Goal: Transaction & Acquisition: Purchase product/service

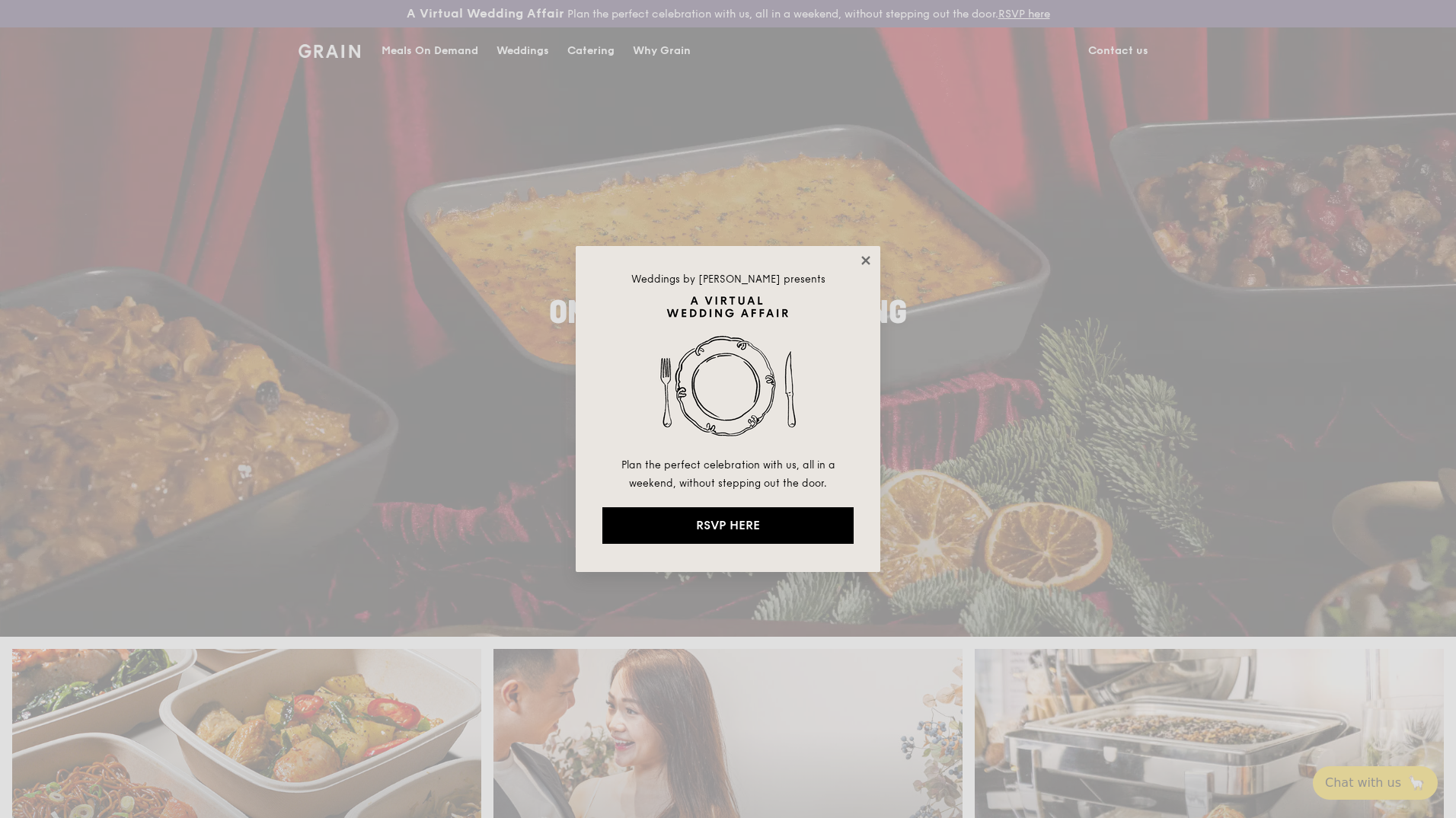
click at [863, 258] on icon at bounding box center [865, 259] width 8 height 8
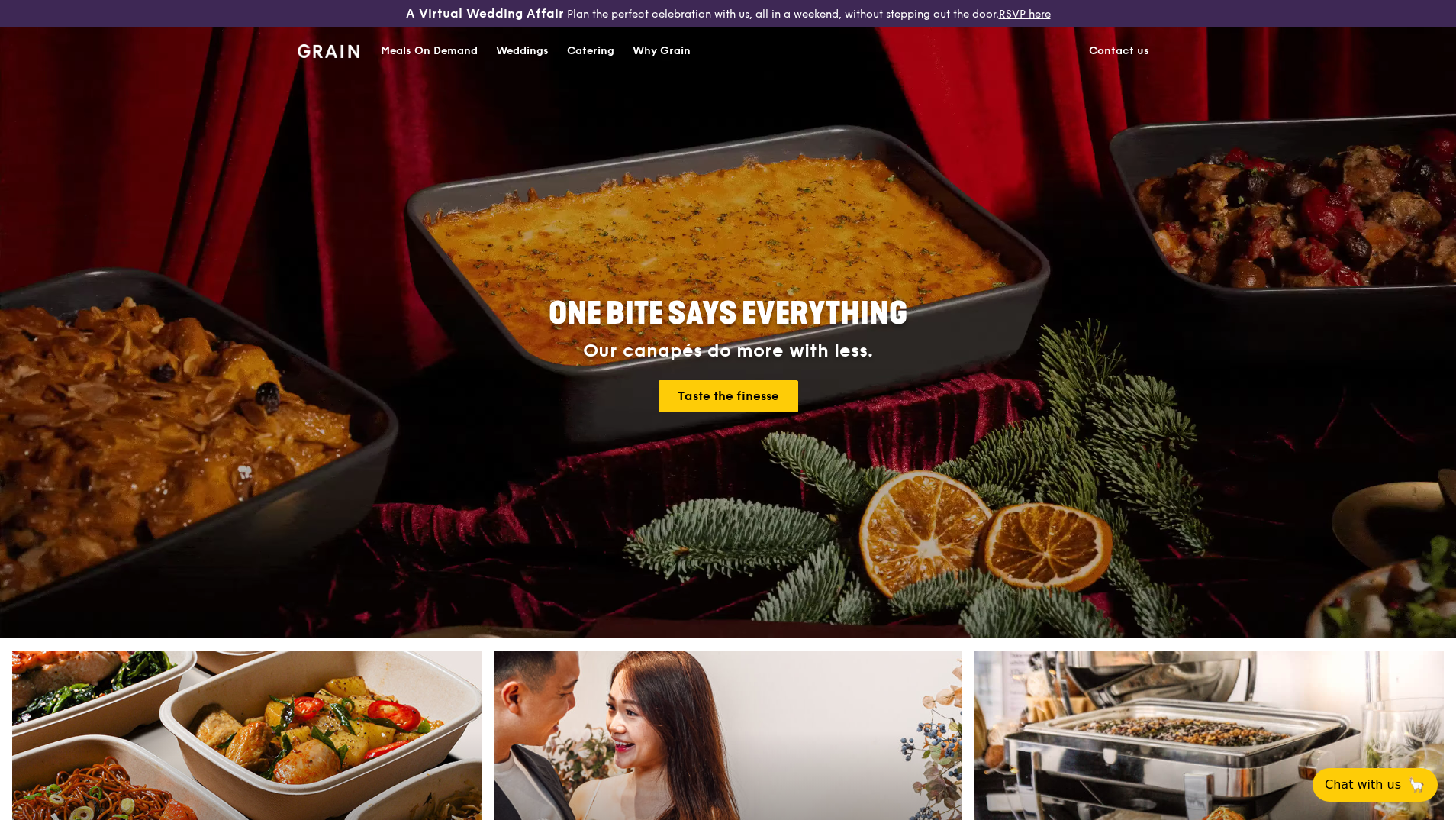
click at [580, 50] on div "Catering" at bounding box center [590, 51] width 47 height 46
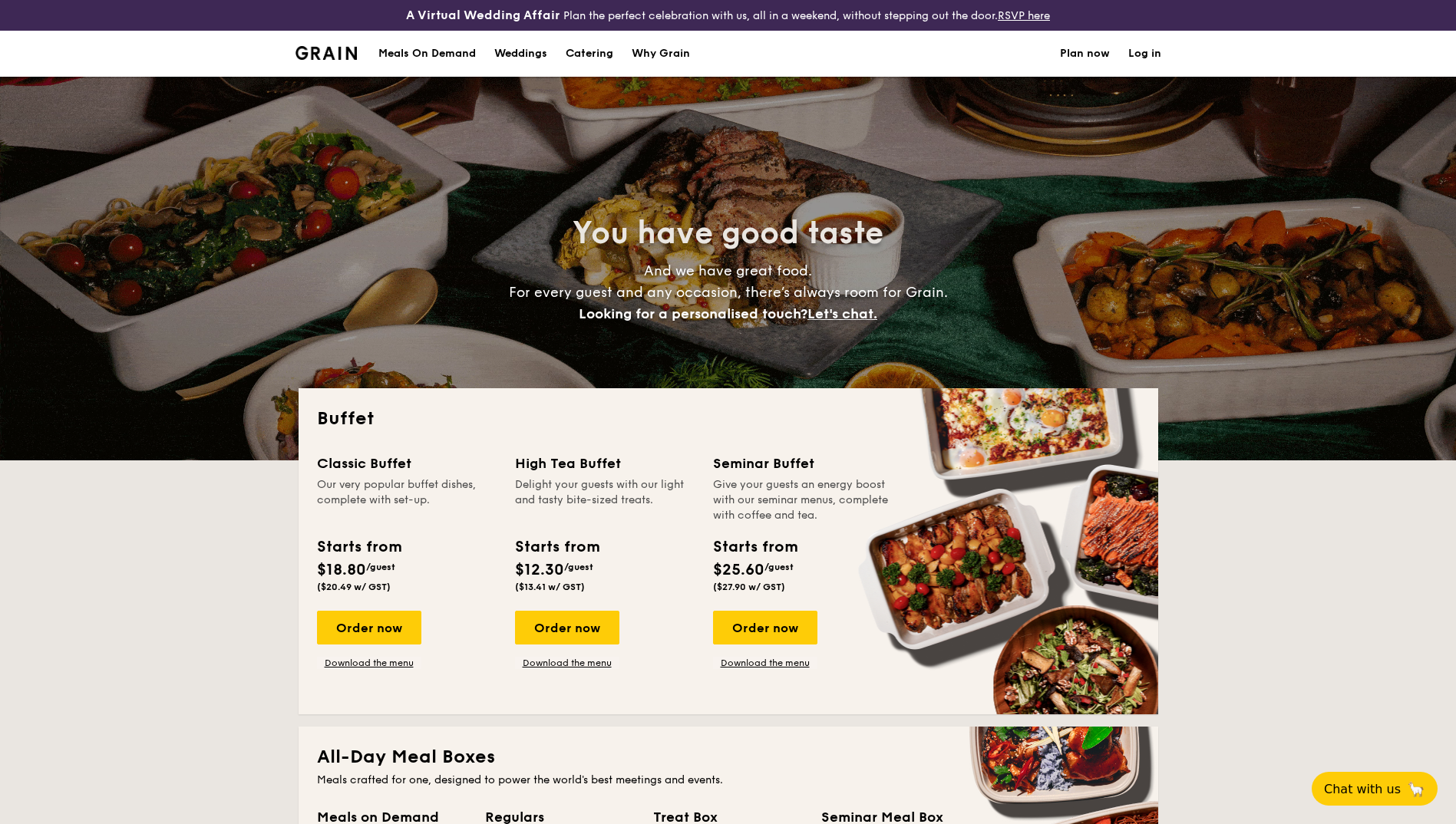
select select
click at [415, 58] on div "Meals On Demand" at bounding box center [427, 53] width 97 height 46
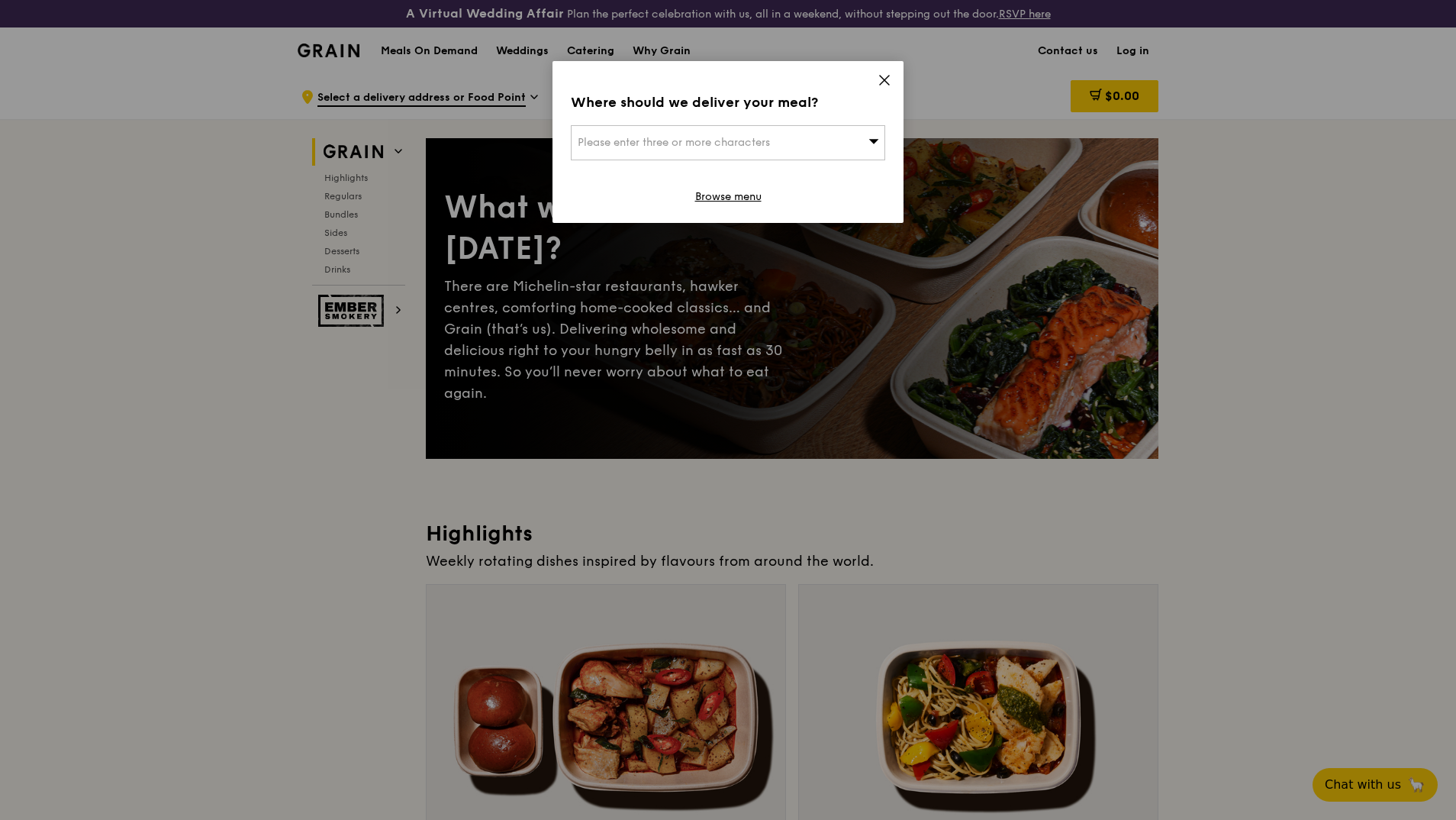
click at [876, 79] on div "Where should we deliver your meal? Please enter three or more characters Browse…" at bounding box center [728, 142] width 351 height 162
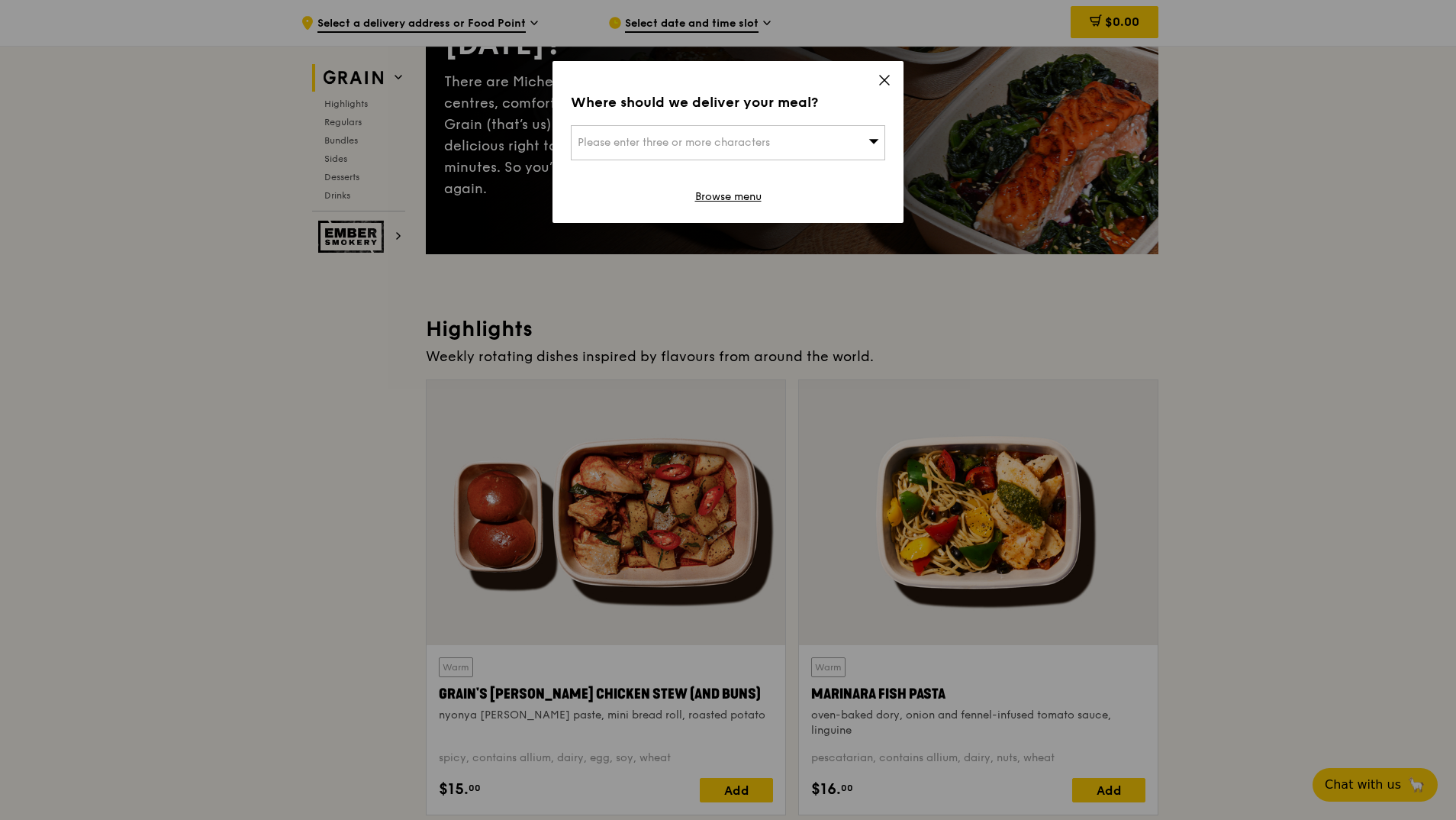
click at [883, 81] on icon at bounding box center [885, 81] width 14 height 14
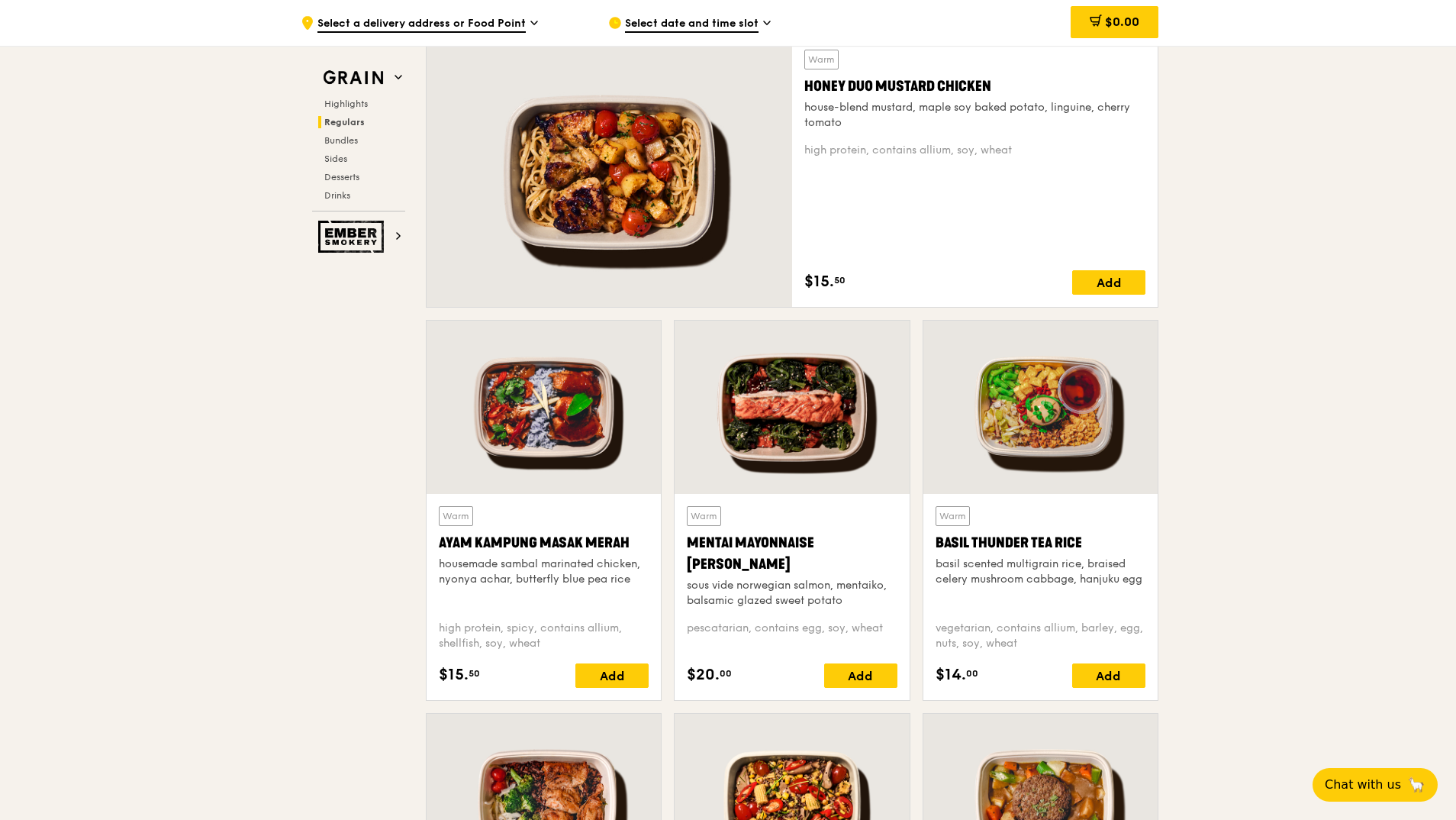
scroll to position [1425, 0]
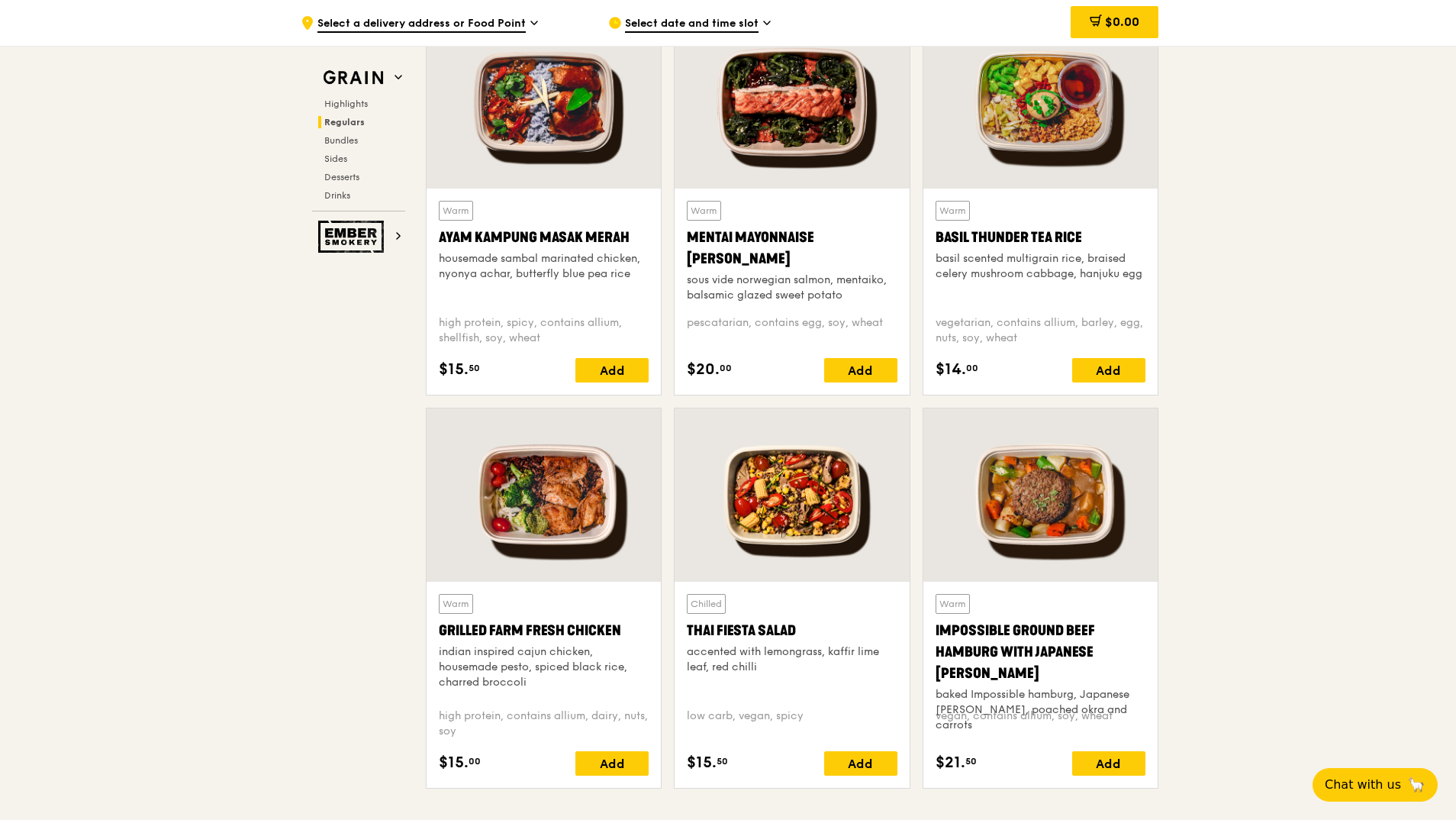
click at [548, 498] on div at bounding box center [544, 496] width 234 height 174
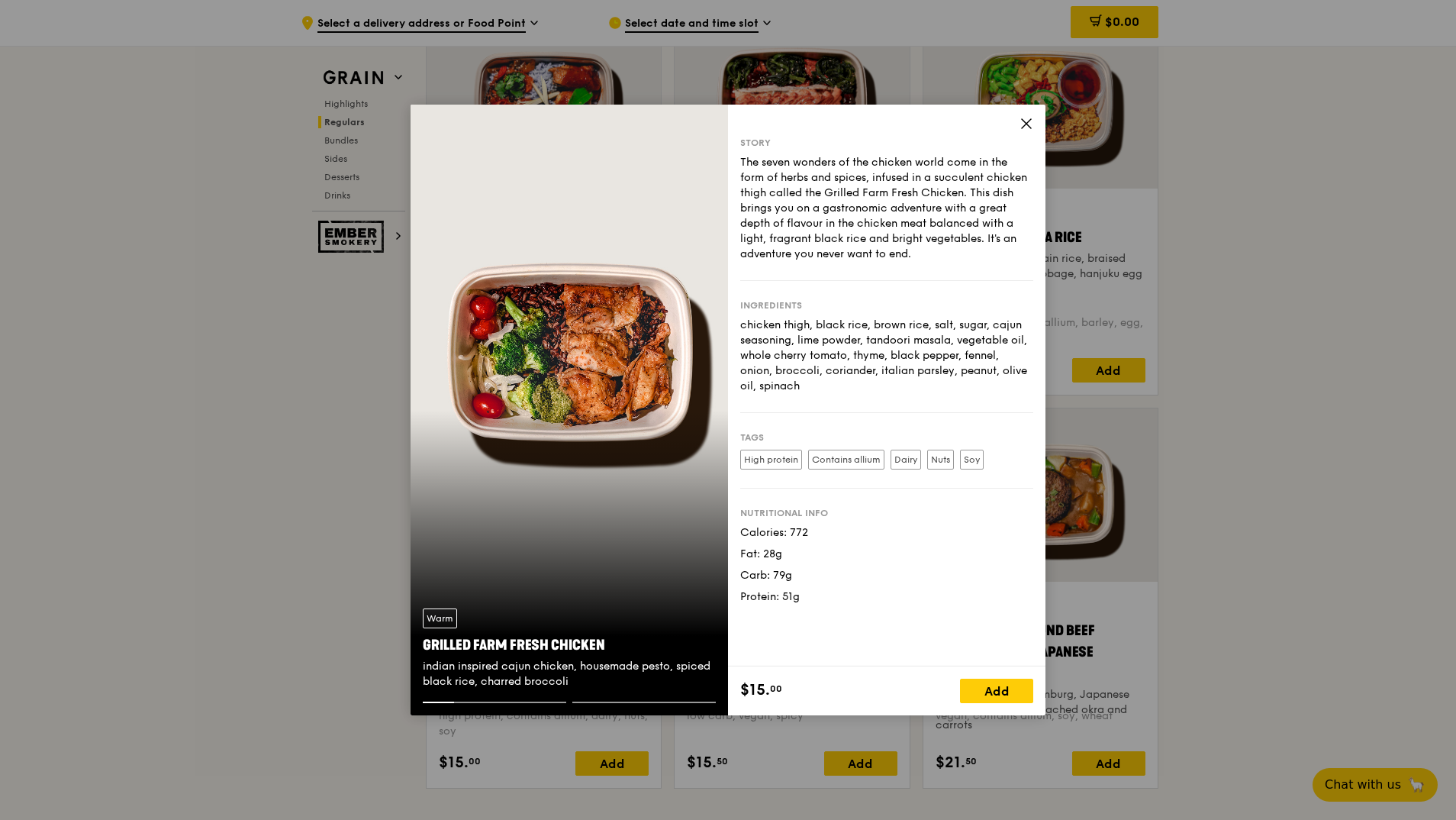
click at [1018, 121] on div "Story The seven wonders of the chicken world come in the form of herbs and spic…" at bounding box center [887, 386] width 317 height 562
click at [1039, 121] on div "Story The seven wonders of the chicken world come in the form of herbs and spic…" at bounding box center [887, 386] width 317 height 562
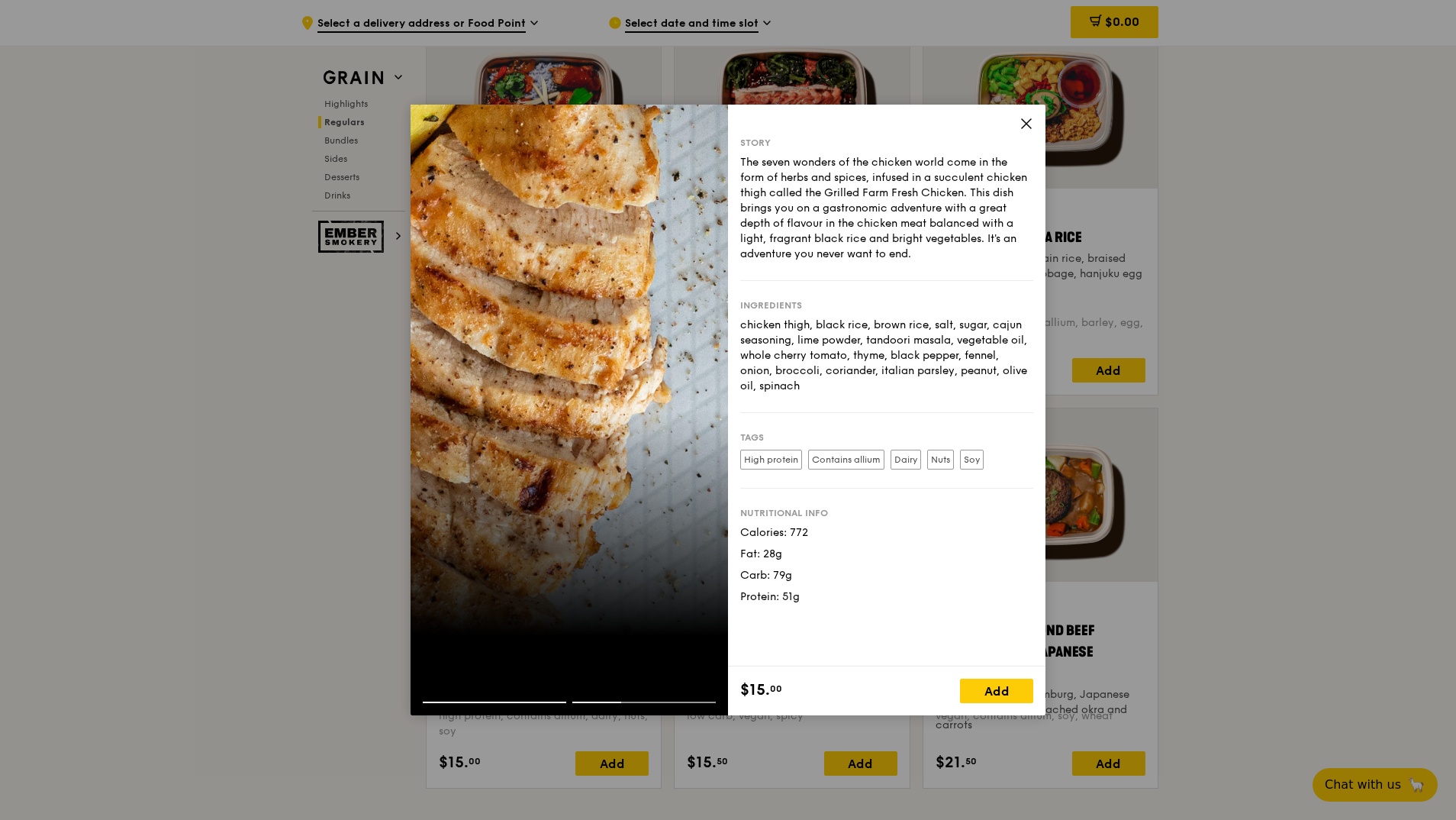
click at [1019, 127] on div "Story The seven wonders of the chicken world come in the form of herbs and spic…" at bounding box center [887, 410] width 317 height 611
click at [1026, 127] on icon at bounding box center [1027, 124] width 14 height 14
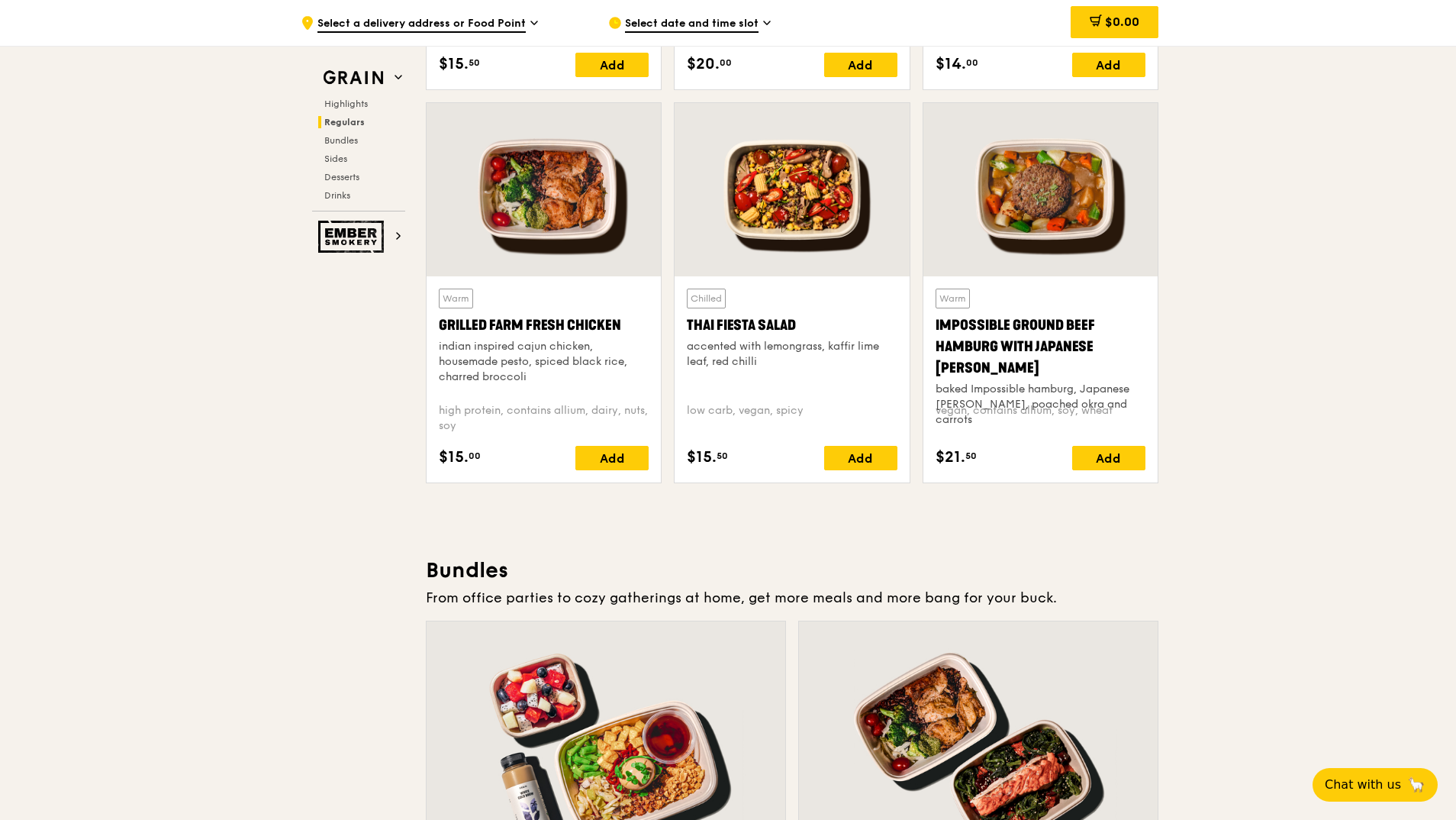
scroll to position [1527, 0]
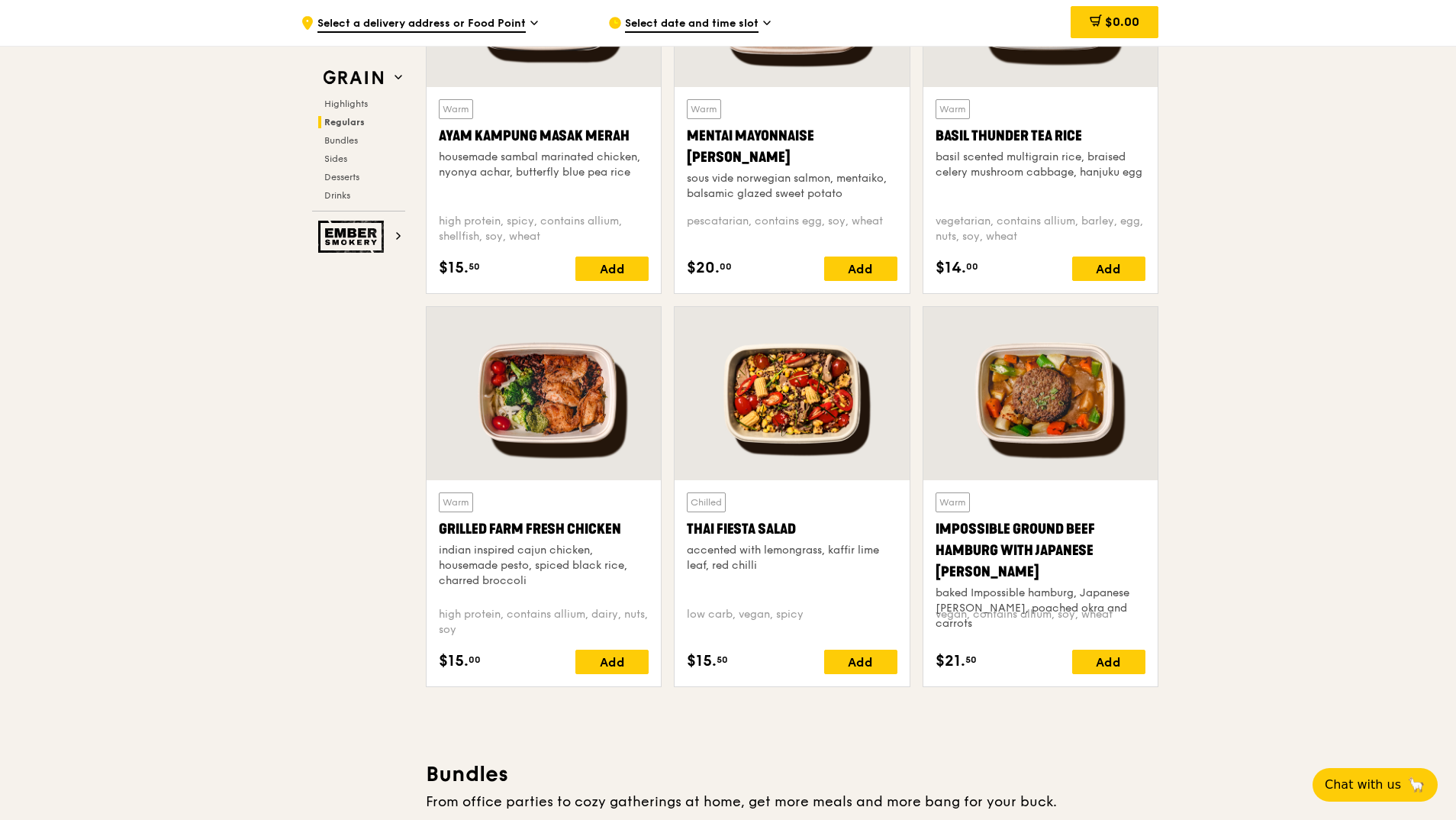
click at [557, 410] on div at bounding box center [544, 394] width 234 height 174
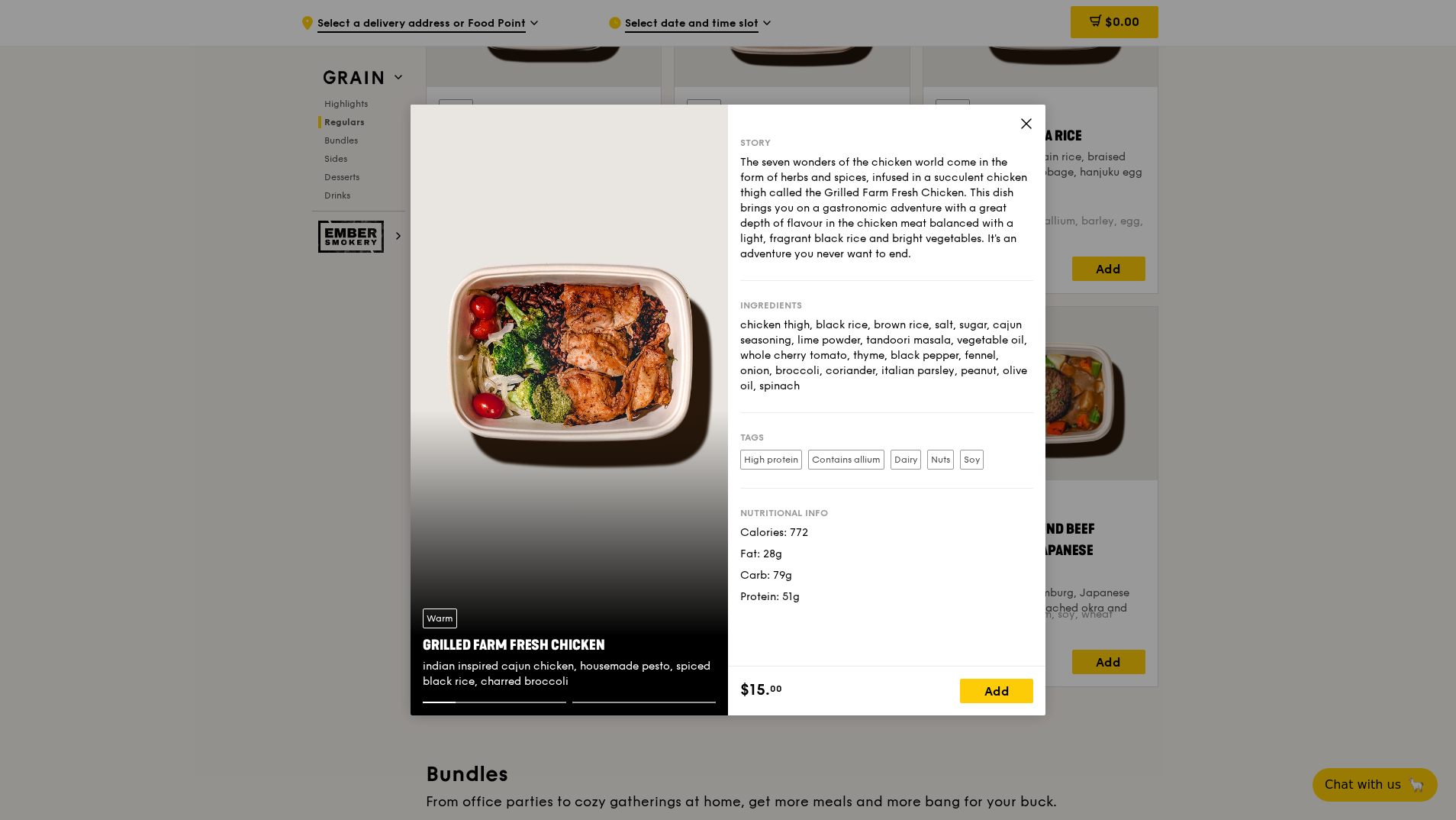
click at [1032, 119] on icon at bounding box center [1026, 123] width 9 height 9
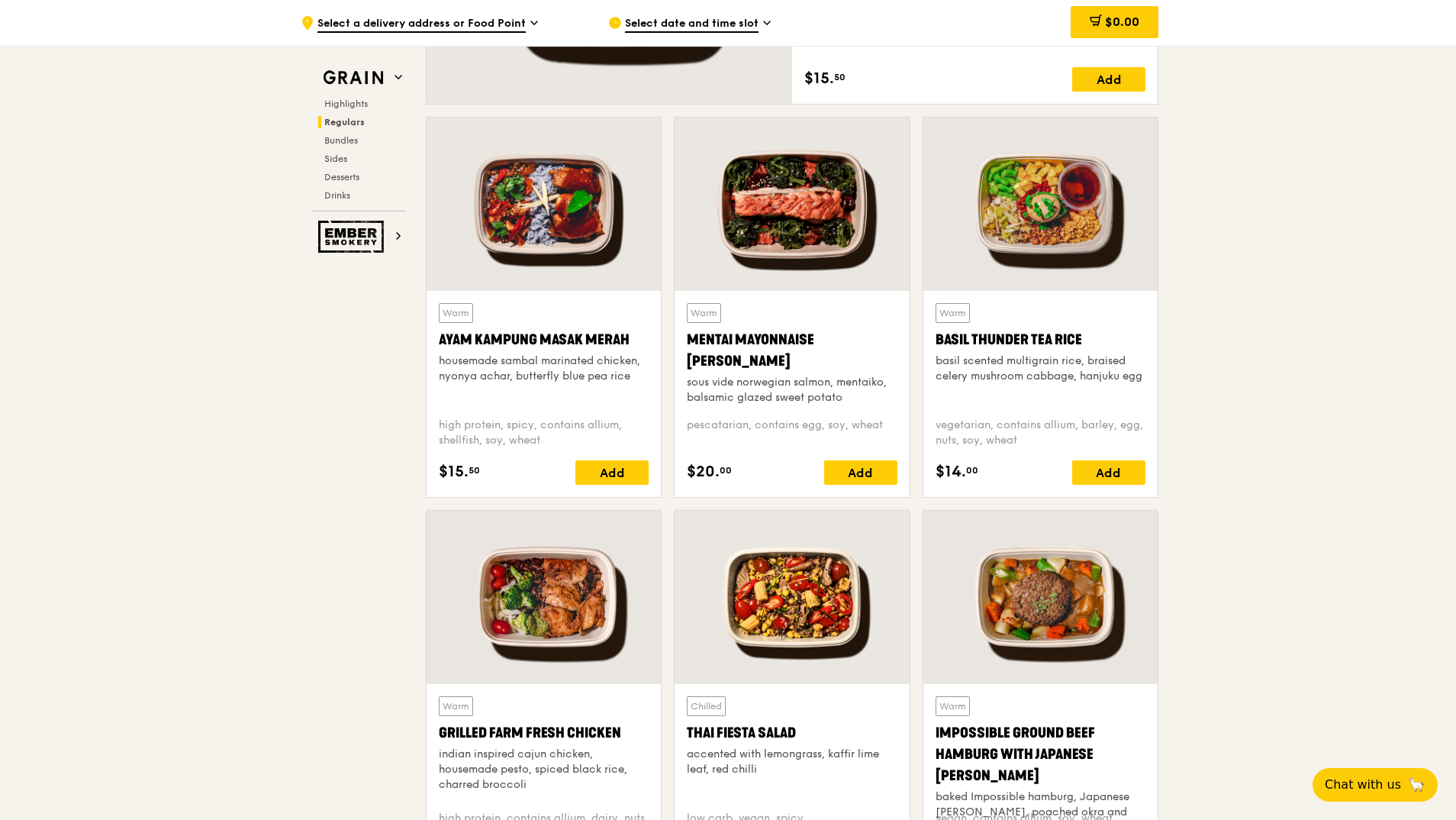
scroll to position [1121, 0]
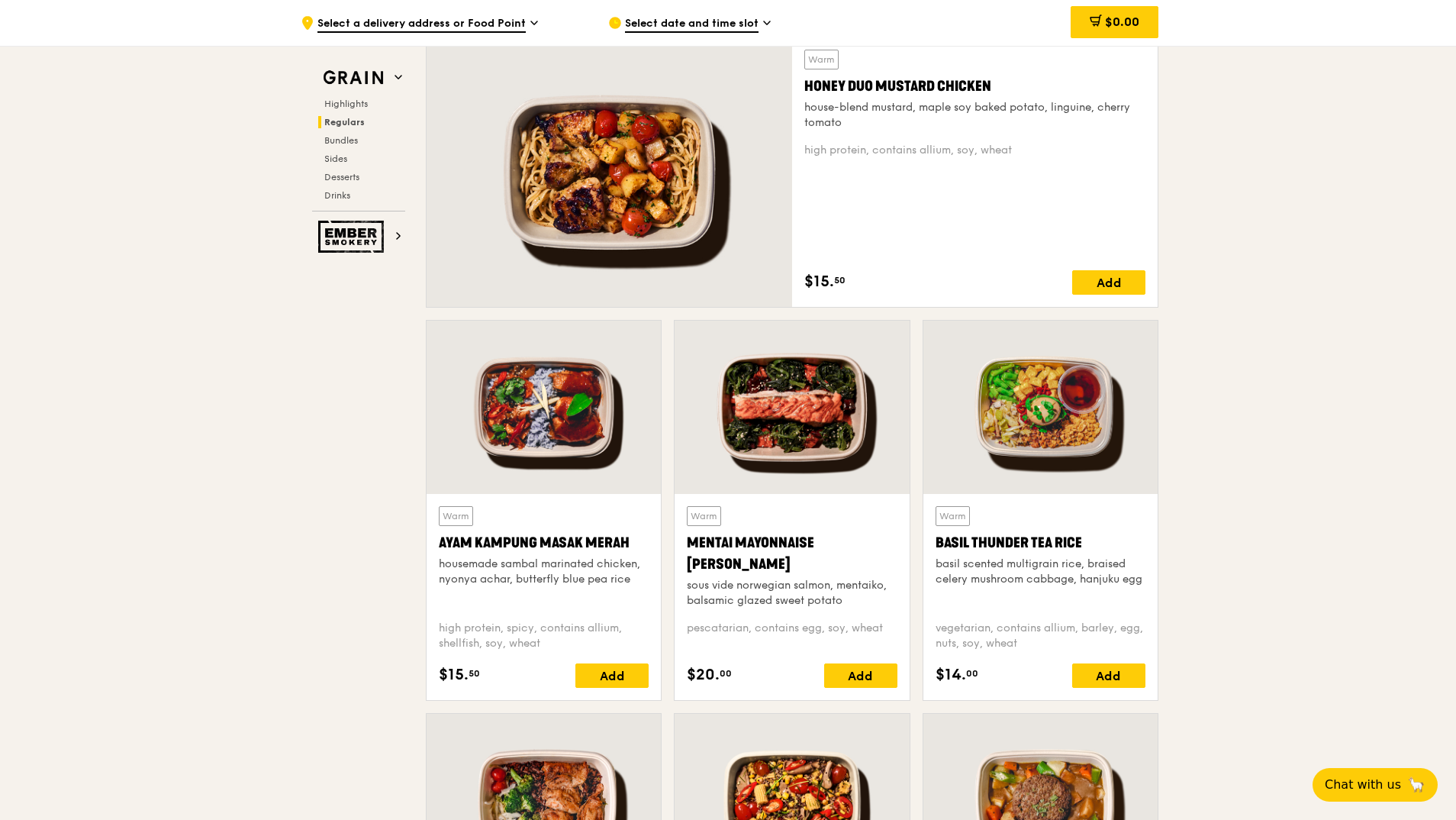
click at [666, 212] on div at bounding box center [610, 172] width 366 height 269
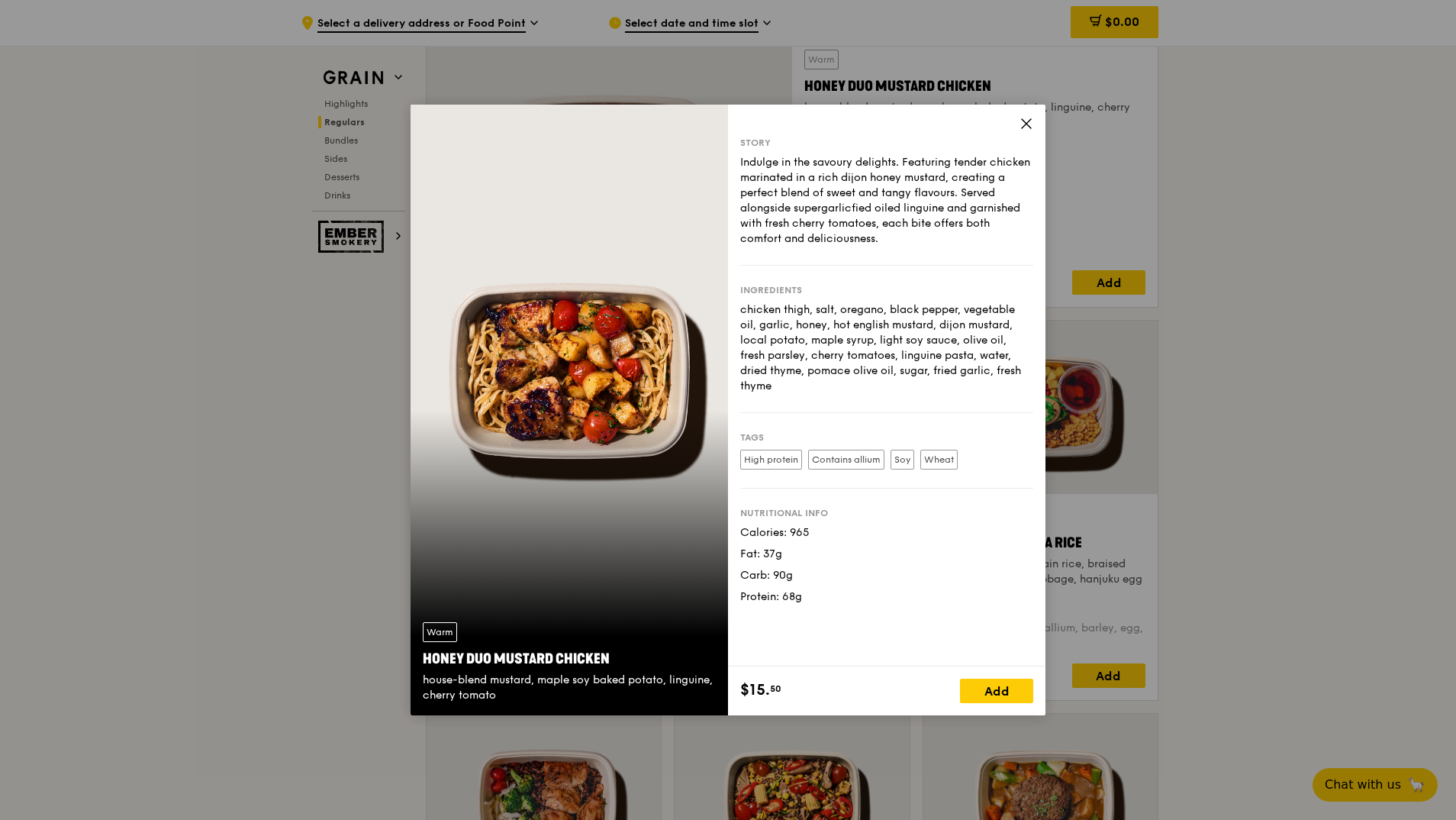
click at [1032, 121] on icon at bounding box center [1027, 124] width 14 height 14
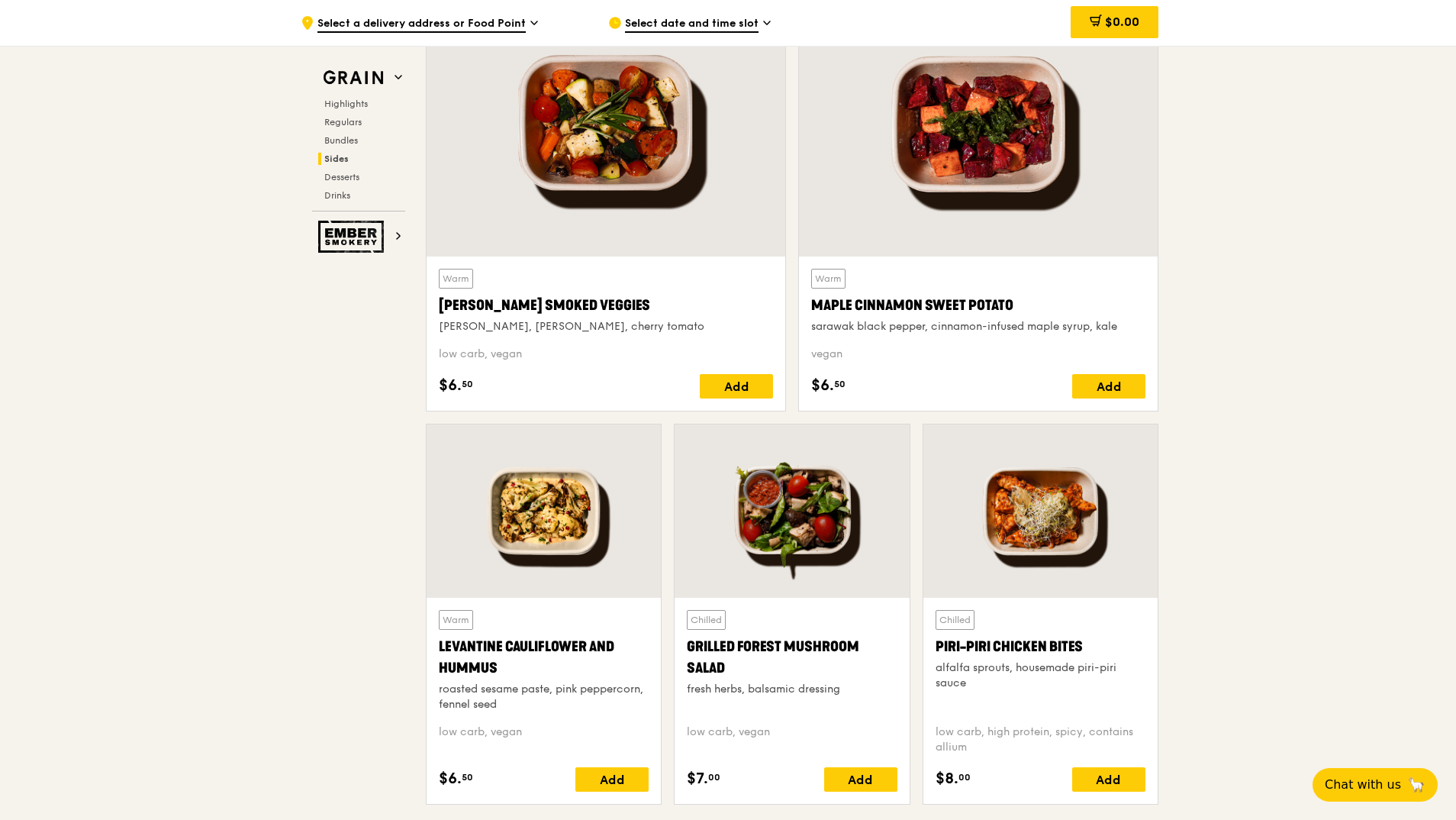
scroll to position [3156, 0]
